Goal: Answer question/provide support

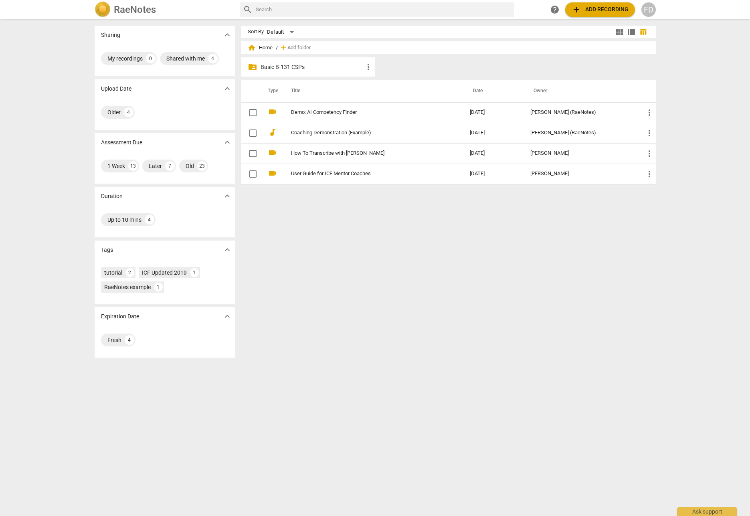
click at [287, 67] on p "Basic B-131 CSPs" at bounding box center [312, 67] width 103 height 8
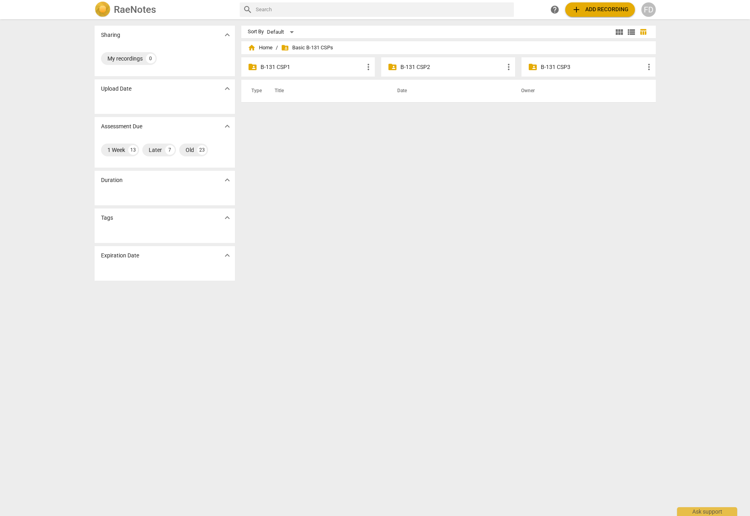
click at [414, 68] on p "B-131 CSP2" at bounding box center [452, 67] width 103 height 8
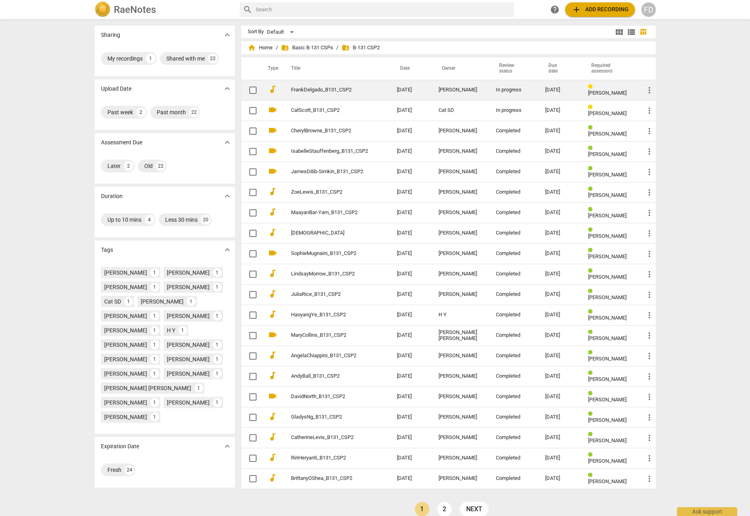
click at [332, 91] on link "FrankDelgado_B131_CSP2" at bounding box center [329, 90] width 77 height 6
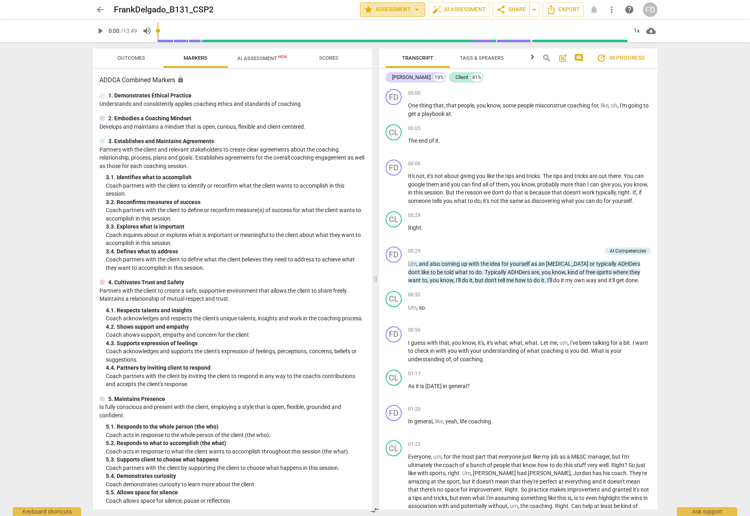
click at [417, 7] on span "arrow_drop_down" at bounding box center [417, 10] width 10 height 10
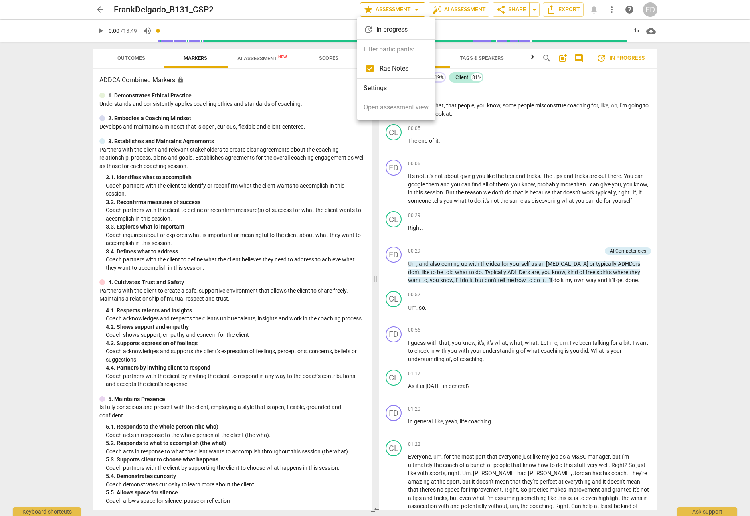
click at [417, 7] on div at bounding box center [375, 258] width 750 height 516
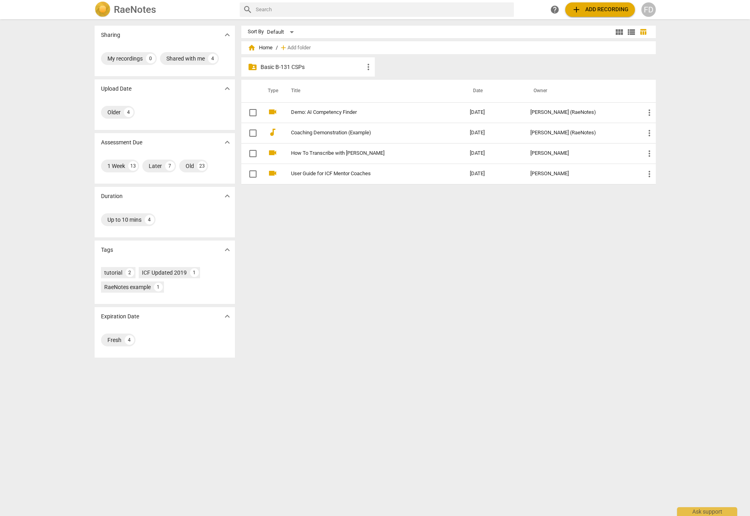
click at [278, 68] on p "Basic B-131 CSPs" at bounding box center [312, 67] width 103 height 8
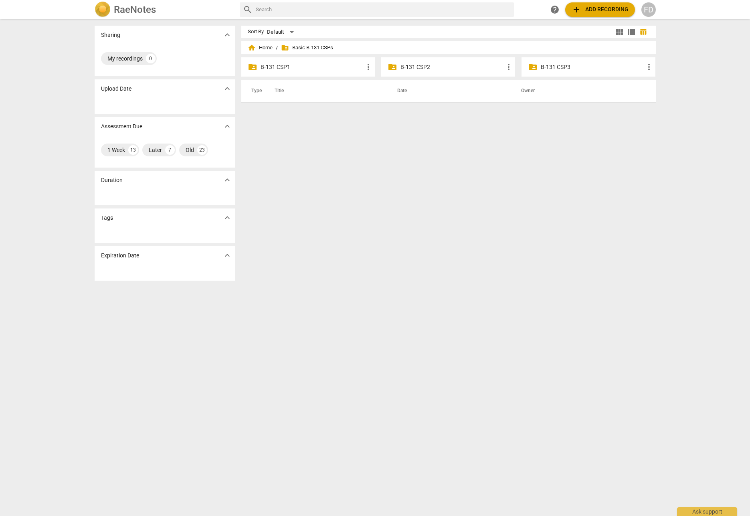
click at [572, 70] on p "B-131 CSP3" at bounding box center [592, 67] width 103 height 8
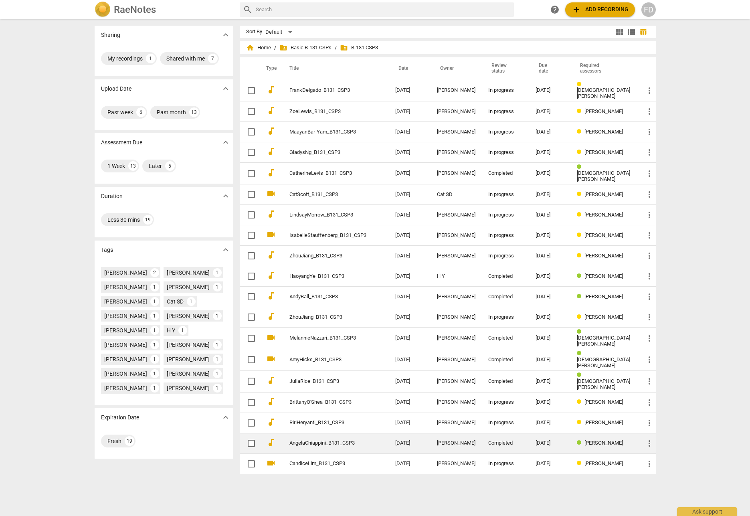
click at [322, 440] on link "AngelaChiappini_B131_CSP3" at bounding box center [328, 443] width 77 height 6
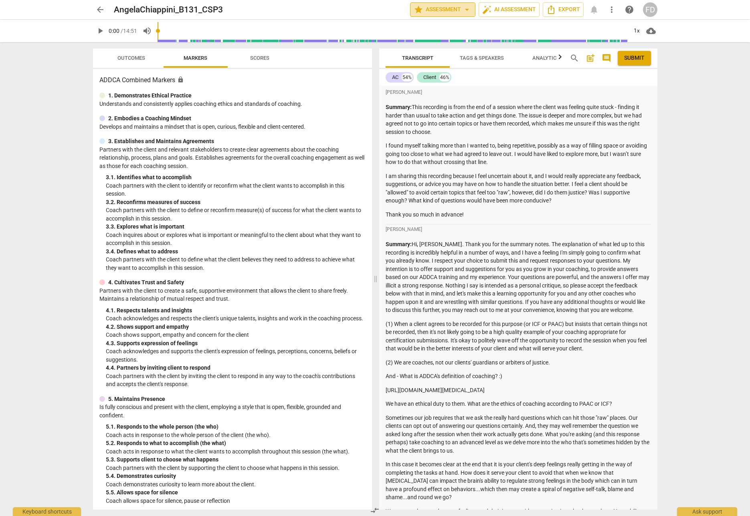
click at [436, 8] on span "star Assessment arrow_drop_down" at bounding box center [443, 10] width 58 height 10
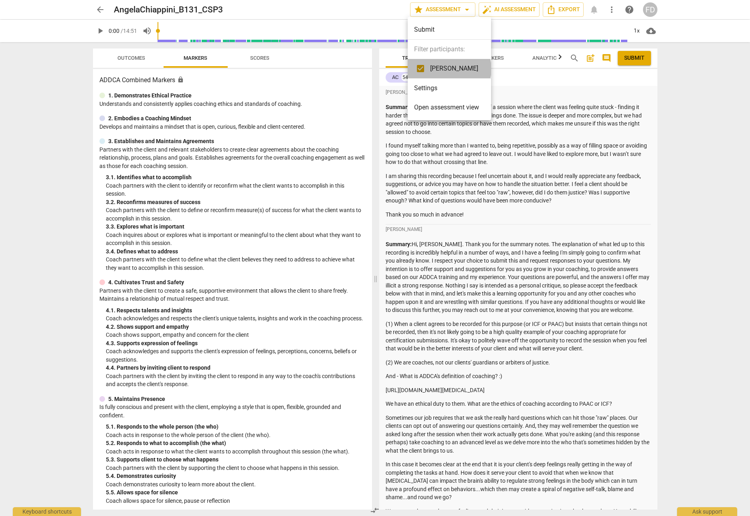
click at [448, 69] on span "[PERSON_NAME]" at bounding box center [454, 69] width 48 height 10
checkbox input "true"
click at [284, 161] on div at bounding box center [375, 258] width 750 height 516
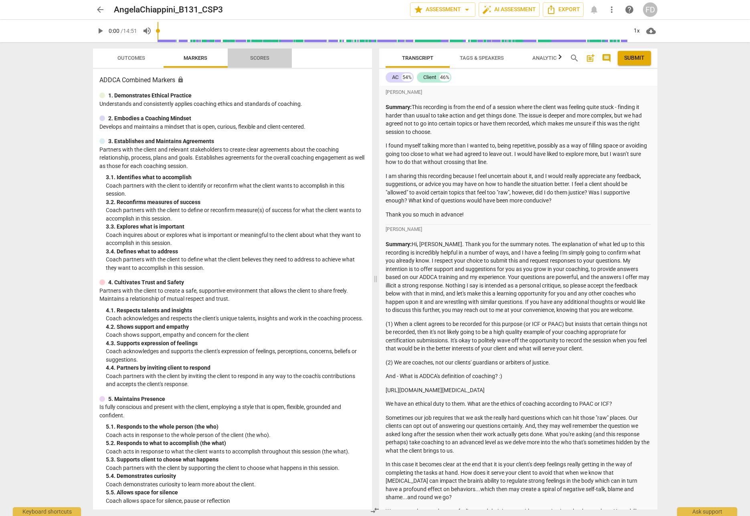
click at [251, 59] on span "Scores" at bounding box center [259, 58] width 19 height 6
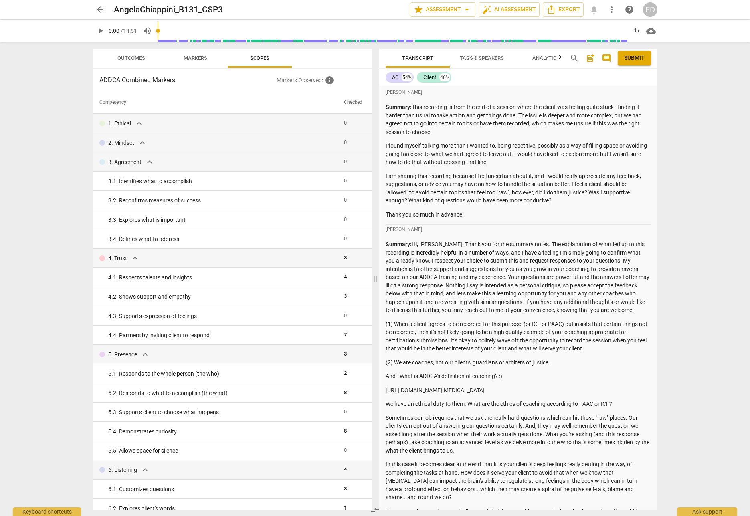
click at [201, 48] on div "Outcomes Markers Scores ADDCA Combined Markers Markers Observed : info Competen…" at bounding box center [231, 279] width 289 height 474
click at [195, 60] on span "Markers" at bounding box center [196, 58] width 24 height 6
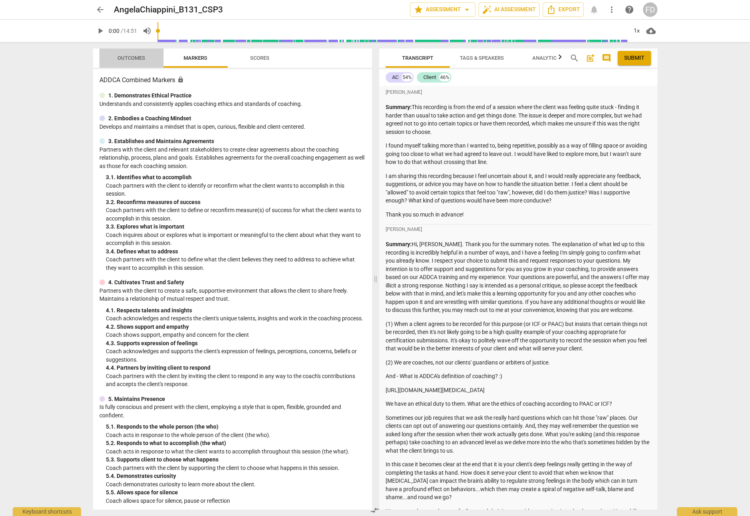
click at [141, 58] on span "Outcomes" at bounding box center [132, 58] width 28 height 6
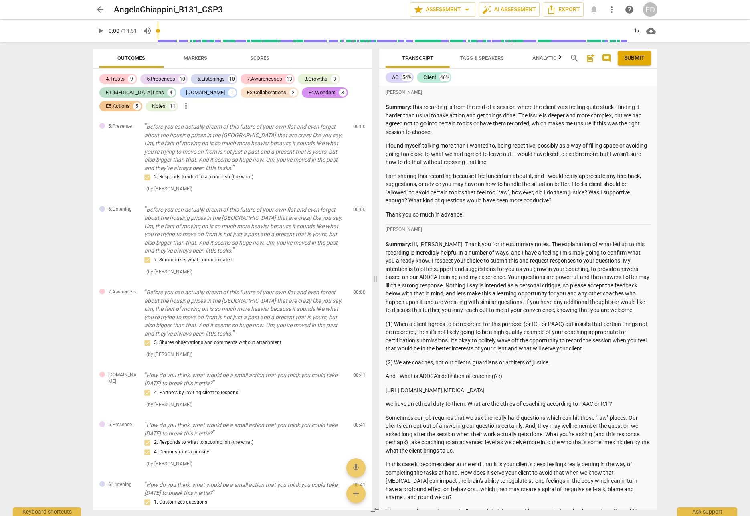
click at [593, 59] on span "post_add" at bounding box center [591, 58] width 10 height 10
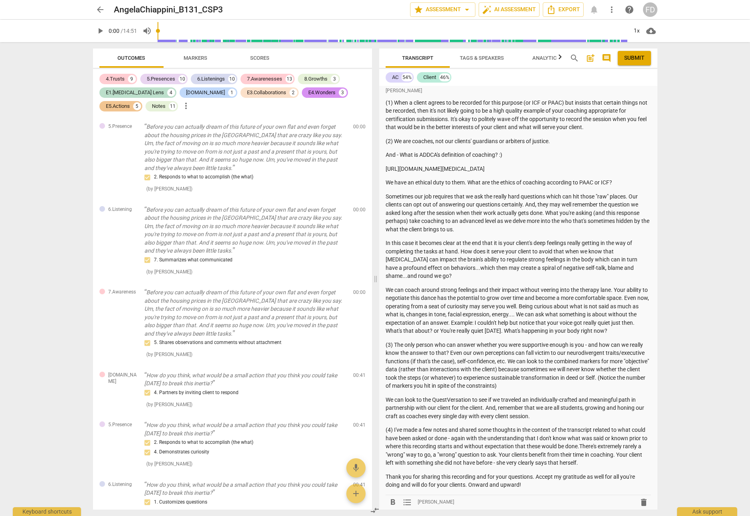
click at [593, 59] on span "post_add" at bounding box center [591, 58] width 10 height 10
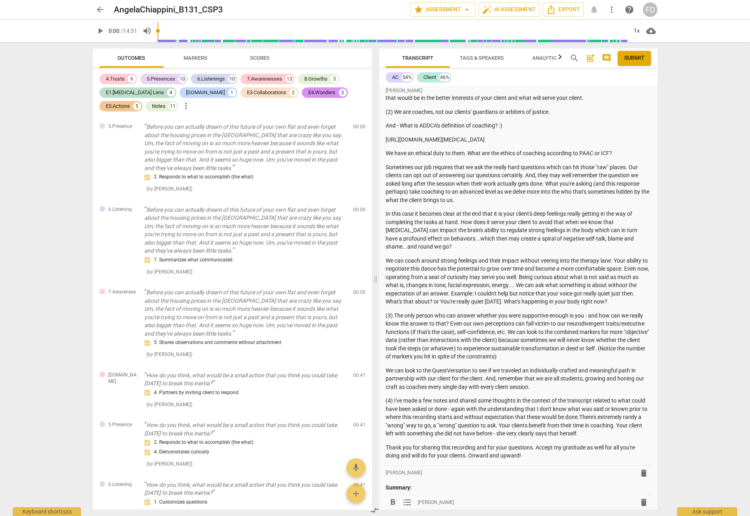
click at [593, 59] on span "post_add" at bounding box center [591, 58] width 10 height 10
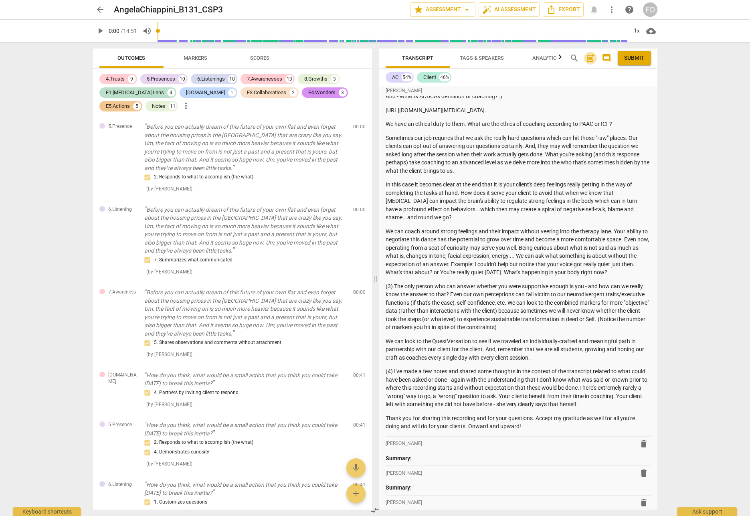
click at [593, 59] on span "post_add" at bounding box center [591, 58] width 10 height 10
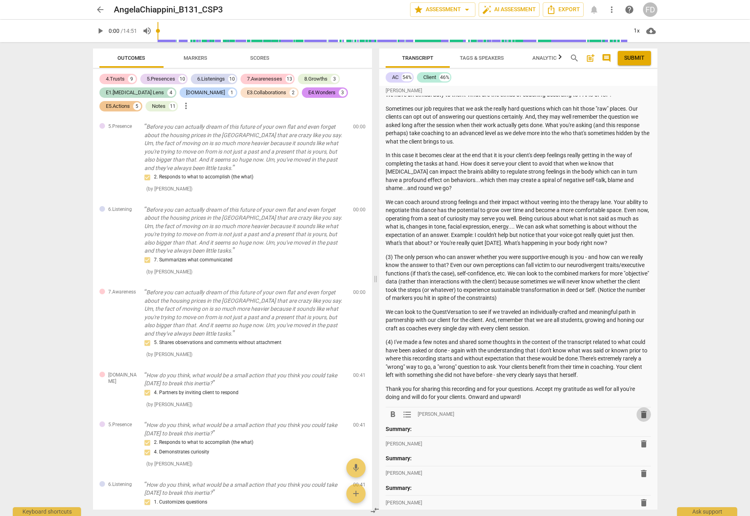
click at [639, 410] on span "delete" at bounding box center [644, 415] width 10 height 10
click at [642, 410] on span "delete" at bounding box center [644, 415] width 10 height 10
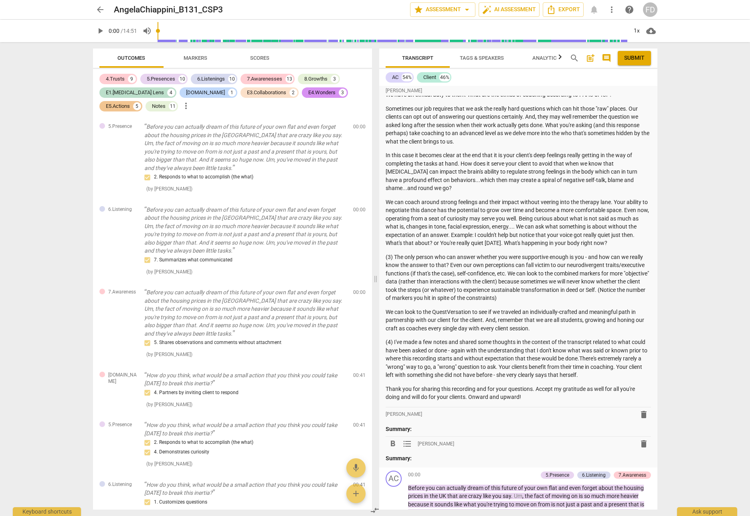
click at [641, 410] on span "delete" at bounding box center [644, 415] width 10 height 10
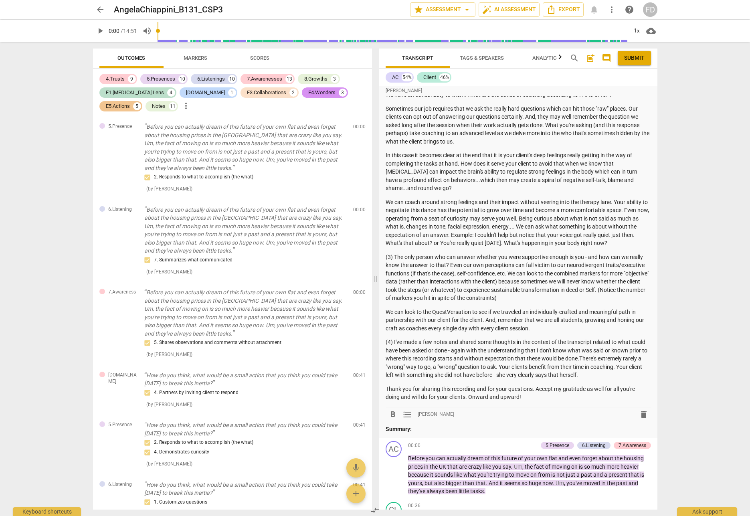
click at [641, 410] on span "delete" at bounding box center [644, 415] width 10 height 10
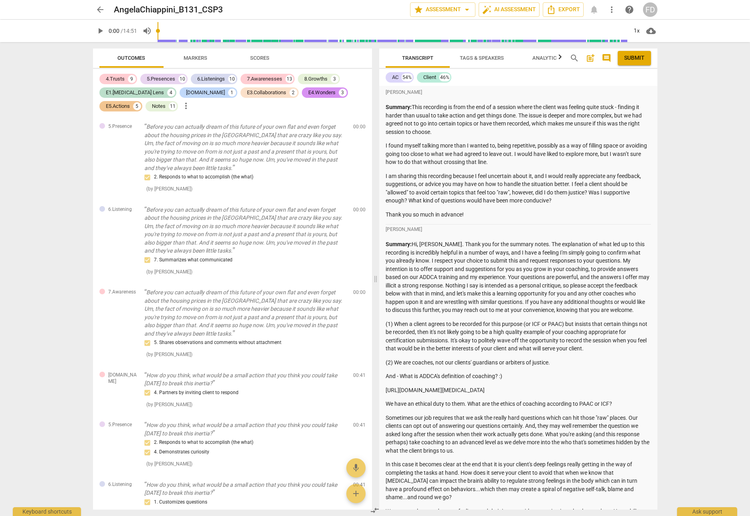
scroll to position [0, 0]
click at [562, 58] on icon "button" at bounding box center [561, 57] width 10 height 10
click at [100, 9] on span "arrow_back" at bounding box center [100, 10] width 10 height 10
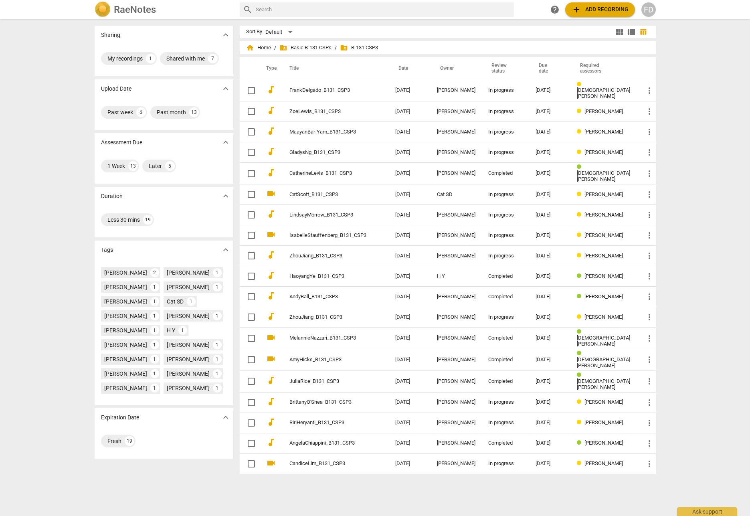
click at [104, 8] on img at bounding box center [103, 10] width 16 height 16
